Goal: Task Accomplishment & Management: Complete application form

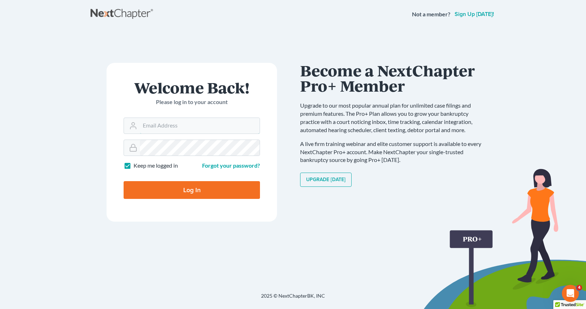
type input "[EMAIL_ADDRESS][DOMAIN_NAME]"
click at [203, 191] on input "Log In" at bounding box center [192, 190] width 136 height 18
type input "Thinking..."
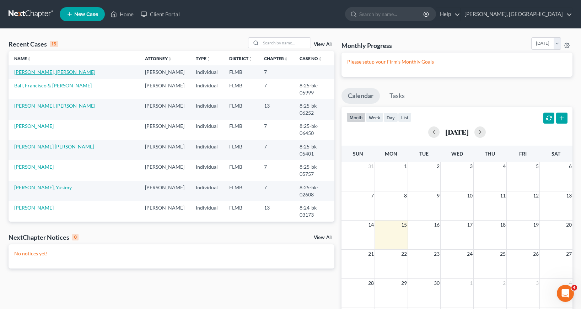
click at [44, 72] on link "[PERSON_NAME], [PERSON_NAME]" at bounding box center [54, 72] width 81 height 6
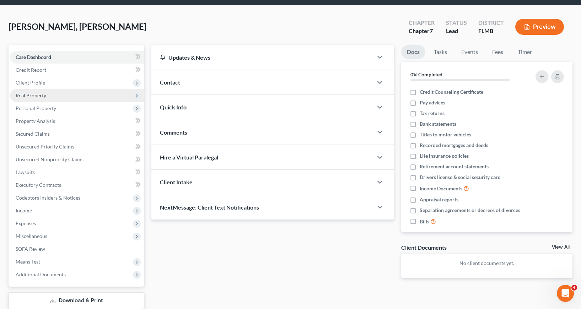
scroll to position [36, 0]
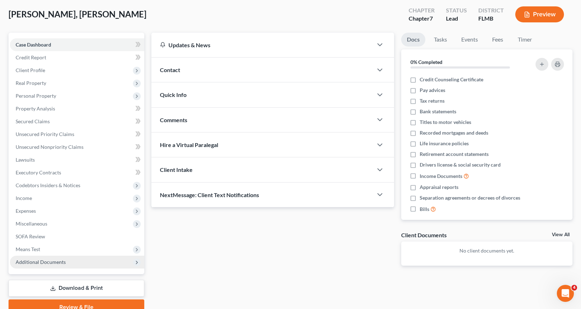
click at [48, 260] on span "Additional Documents" at bounding box center [41, 262] width 50 height 6
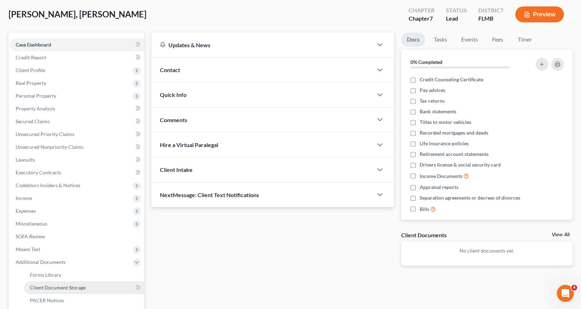
click at [63, 287] on span "Client Document Storage" at bounding box center [58, 288] width 56 height 6
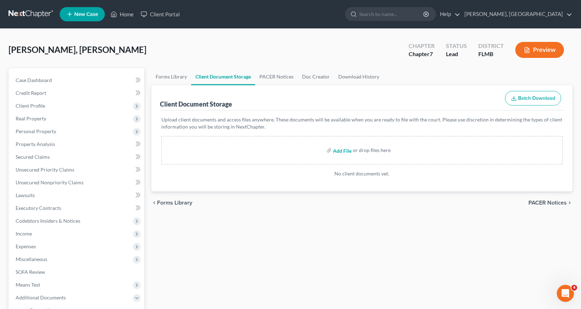
click at [336, 153] on input "file" at bounding box center [341, 150] width 17 height 13
type input "C:\fakepath\Certificate of Counseling.pdf"
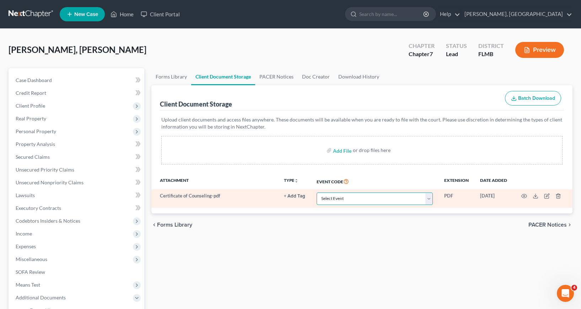
click at [430, 198] on select "Select Event 20 Largest Unsecured Creditors Amended Chapter 13 Plan Amended Cre…" at bounding box center [375, 199] width 116 height 12
select select "9"
click at [317, 193] on select "Select Event 20 Largest Unsecured Creditors Amended Chapter 13 Plan Amended Cre…" at bounding box center [375, 199] width 116 height 12
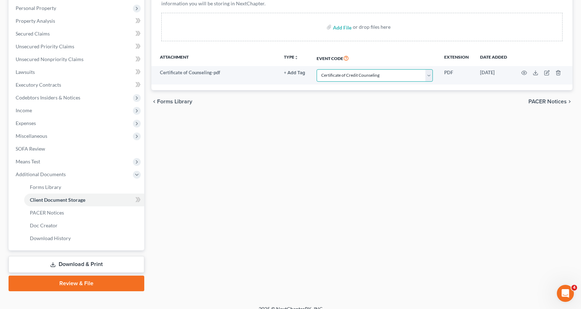
scroll to position [133, 0]
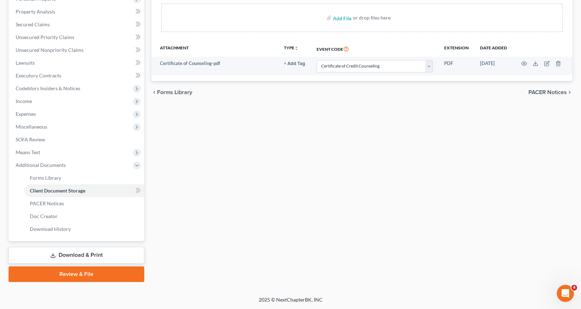
click at [79, 256] on link "Download & Print" at bounding box center [77, 255] width 136 height 17
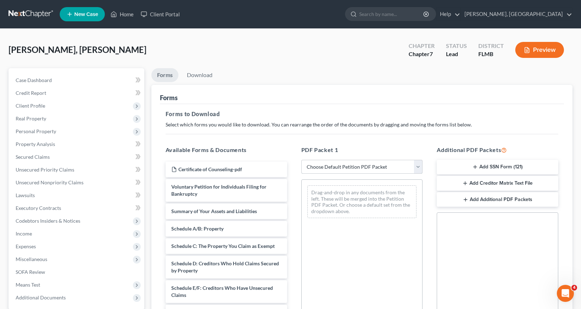
click at [417, 168] on select "Choose Default Petition PDF Packet Complete Bankruptcy Petition (all forms and …" at bounding box center [362, 167] width 122 height 14
select select "0"
click at [301, 160] on select "Choose Default Petition PDF Packet Complete Bankruptcy Petition (all forms and …" at bounding box center [362, 167] width 122 height 14
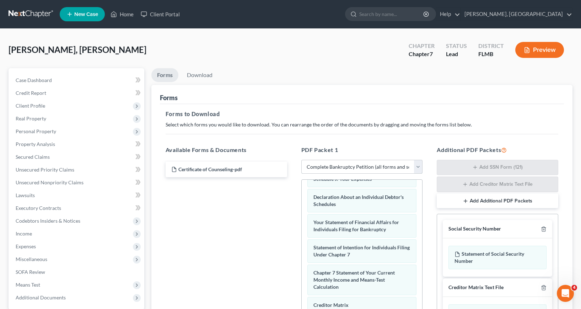
scroll to position [254, 0]
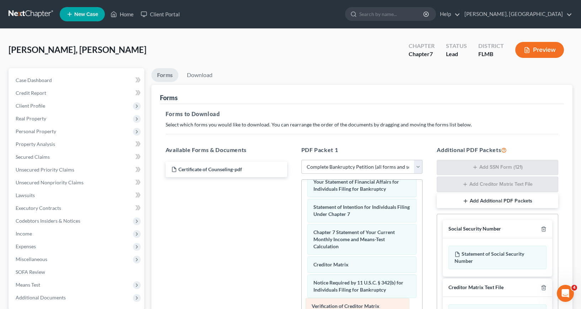
drag, startPoint x: 340, startPoint y: 284, endPoint x: 338, endPoint y: 307, distance: 23.5
click at [338, 307] on div "Verification of Creditor Matrix Voluntary Petition for Individuals Filing for B…" at bounding box center [362, 150] width 121 height 448
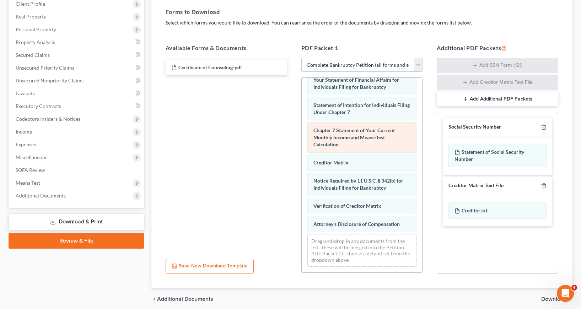
scroll to position [107, 0]
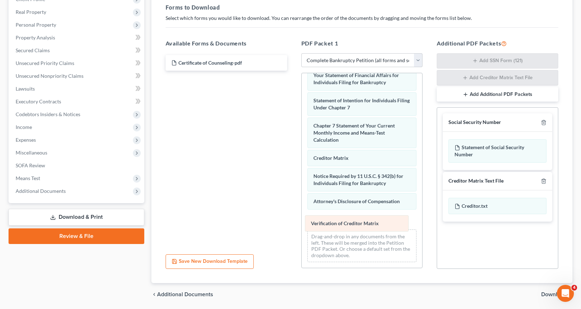
drag, startPoint x: 349, startPoint y: 202, endPoint x: 346, endPoint y: 223, distance: 20.7
click at [346, 223] on div "Verification of Creditor Matrix Voluntary Petition for Individuals Filing for B…" at bounding box center [362, 43] width 121 height 448
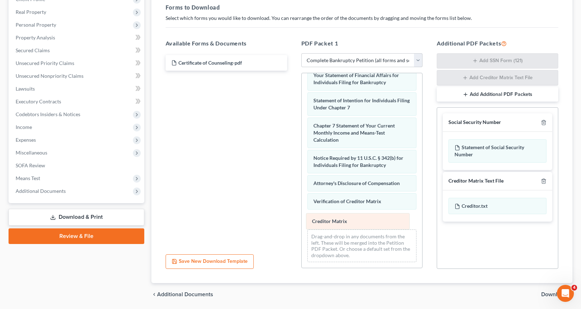
drag, startPoint x: 337, startPoint y: 156, endPoint x: 335, endPoint y: 219, distance: 62.6
click at [335, 219] on div "Creditor Matrix Voluntary Petition for Individuals Filing for Bankruptcy Summar…" at bounding box center [362, 43] width 121 height 448
click at [546, 294] on span "Download" at bounding box center [554, 295] width 26 height 6
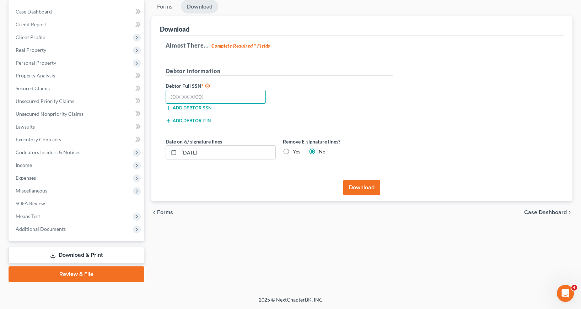
click at [172, 96] on input "text" at bounding box center [216, 97] width 101 height 14
type input "768-98-1912"
click at [363, 185] on button "Download" at bounding box center [361, 188] width 37 height 16
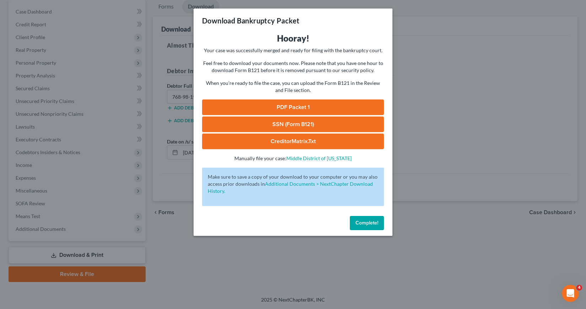
click at [287, 121] on link "SSN (Form B121)" at bounding box center [293, 125] width 182 height 16
click at [361, 224] on span "Complete!" at bounding box center [367, 223] width 23 height 6
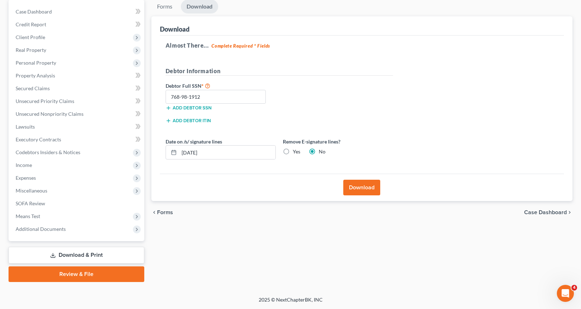
click at [76, 275] on link "Review & File" at bounding box center [77, 275] width 136 height 16
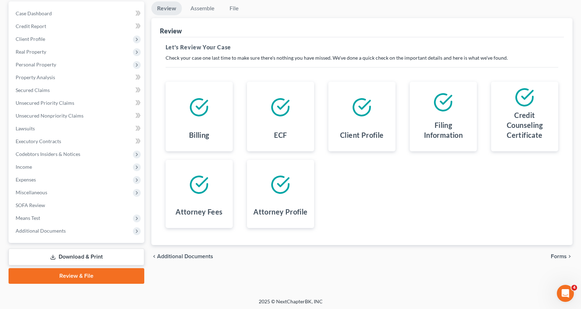
scroll to position [69, 0]
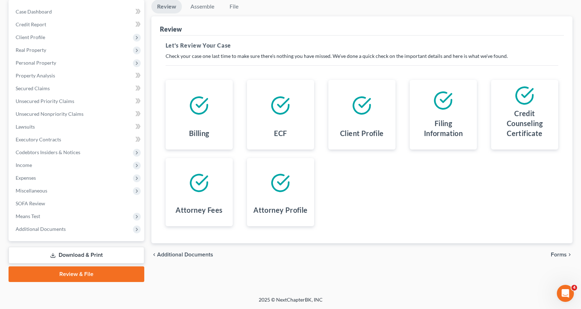
click at [555, 254] on span "Forms" at bounding box center [559, 255] width 16 height 6
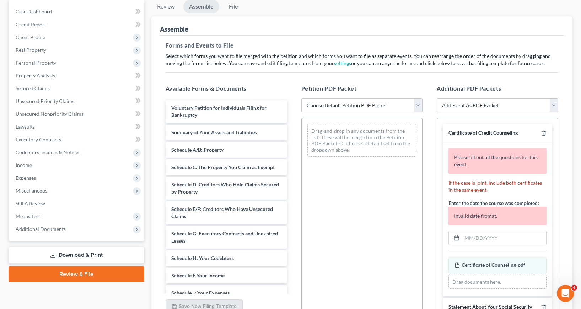
click at [418, 106] on select "Choose Default Petition PDF Packet Complete Bankruptcy Petition (all forms and …" at bounding box center [362, 105] width 122 height 14
select select "0"
click at [301, 98] on select "Choose Default Petition PDF Packet Complete Bankruptcy Petition (all forms and …" at bounding box center [362, 105] width 122 height 14
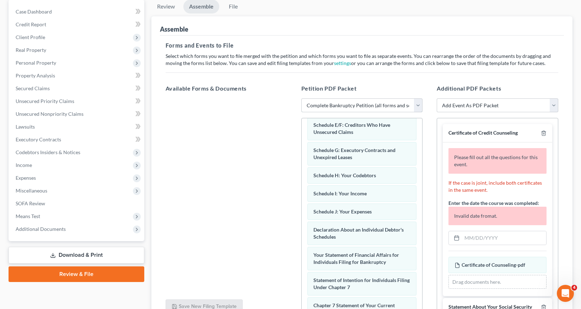
scroll to position [254, 0]
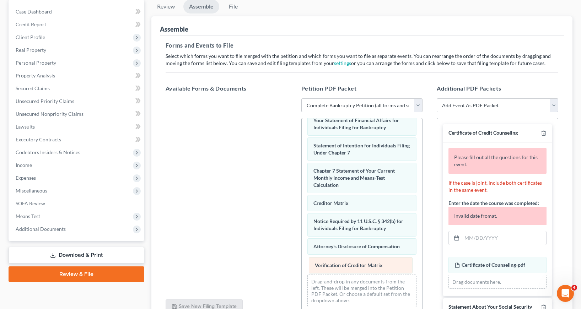
drag, startPoint x: 341, startPoint y: 219, endPoint x: 343, endPoint y: 263, distance: 44.1
click at [343, 263] on div "Verification of Creditor Matrix Voluntary Petition for Individuals Filing for B…" at bounding box center [362, 89] width 121 height 448
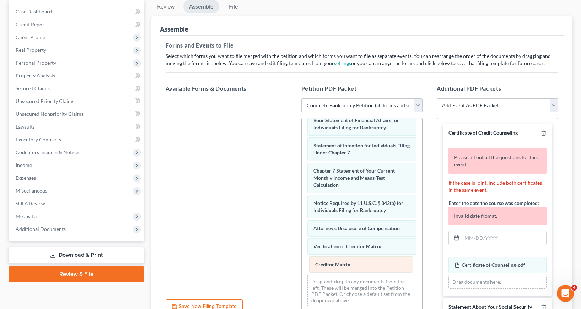
drag, startPoint x: 337, startPoint y: 199, endPoint x: 339, endPoint y: 261, distance: 61.5
click at [339, 261] on div "Creditor Matrix Voluntary Petition for Individuals Filing for Bankruptcy Summar…" at bounding box center [362, 89] width 121 height 448
click at [468, 238] on input "text" at bounding box center [504, 238] width 84 height 14
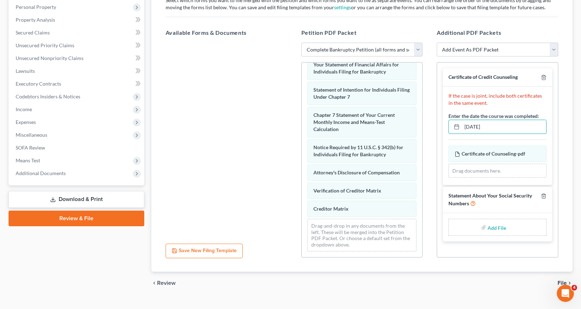
scroll to position [137, 0]
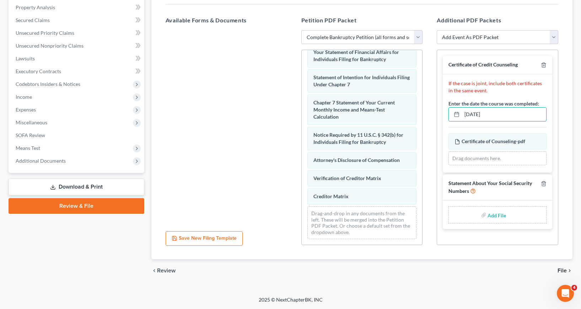
type input "05/13/2025"
click at [497, 217] on input "file" at bounding box center [496, 215] width 17 height 13
type input "C:\fakepath\fdce90e8-1da4-4e42-ae4b-19ab53f96131.pdf"
click at [561, 270] on span "File" at bounding box center [562, 271] width 9 height 6
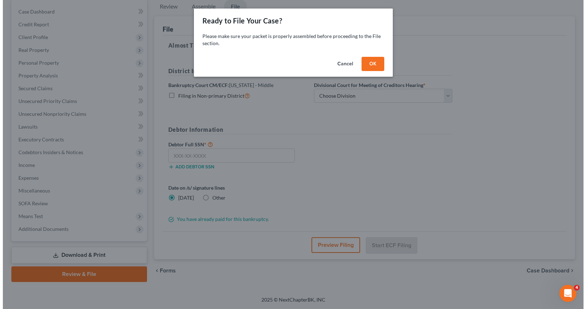
scroll to position [69, 0]
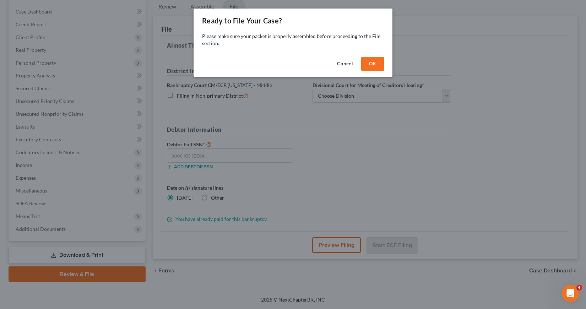
click at [376, 61] on button "OK" at bounding box center [372, 64] width 23 height 14
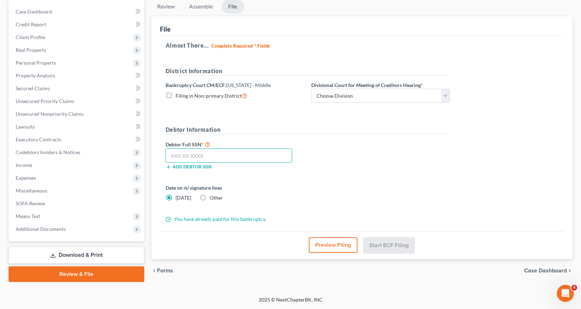
click at [172, 155] on input "text" at bounding box center [229, 156] width 126 height 14
type input "768-98-1912"
click at [445, 96] on select "Choose Division Fort Myers Jacksonville Orlando Tampa" at bounding box center [380, 96] width 139 height 14
select select "3"
click at [311, 89] on select "Choose Division Fort Myers Jacksonville Orlando Tampa" at bounding box center [380, 96] width 139 height 14
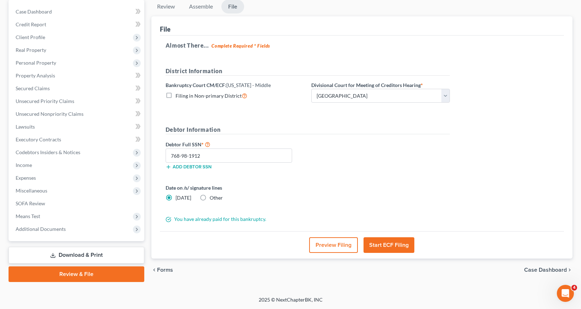
click at [388, 246] on button "Start ECF Filing" at bounding box center [389, 245] width 51 height 16
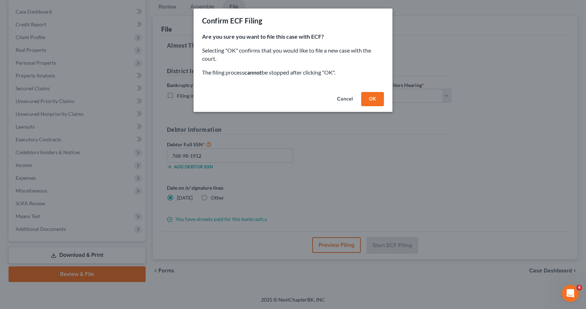
click at [369, 96] on button "OK" at bounding box center [372, 99] width 23 height 14
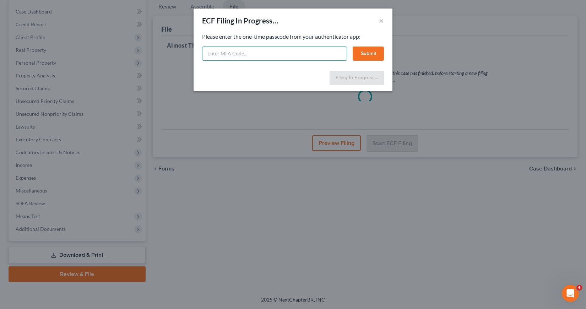
click at [208, 52] on input "text" at bounding box center [274, 54] width 145 height 14
type input "513520"
click at [371, 55] on button "Submit" at bounding box center [368, 54] width 31 height 14
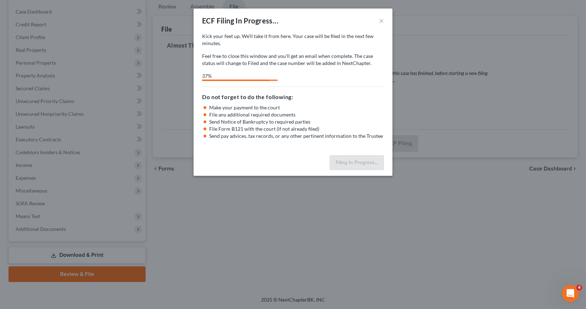
select select "3"
